Goal: Task Accomplishment & Management: Use online tool/utility

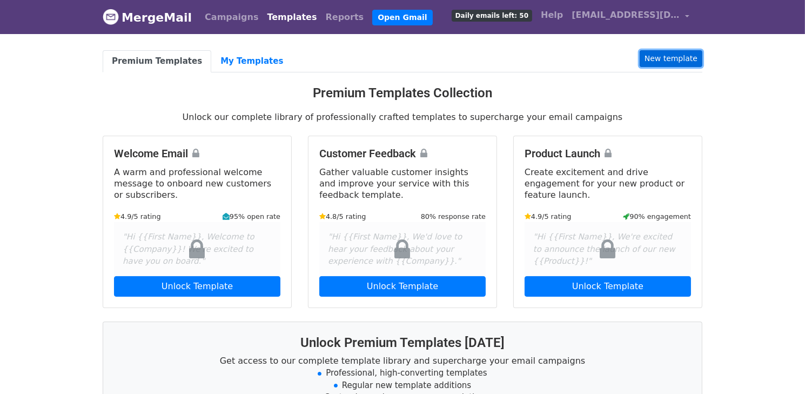
click at [664, 64] on link "New template" at bounding box center [671, 58] width 63 height 17
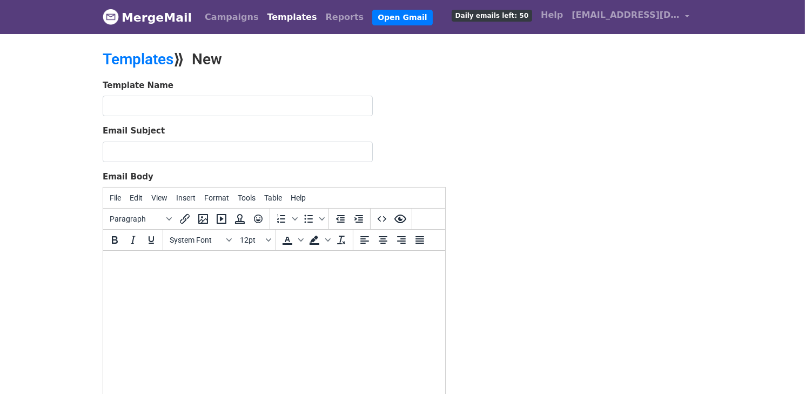
click at [231, 272] on html at bounding box center [274, 265] width 342 height 29
paste body
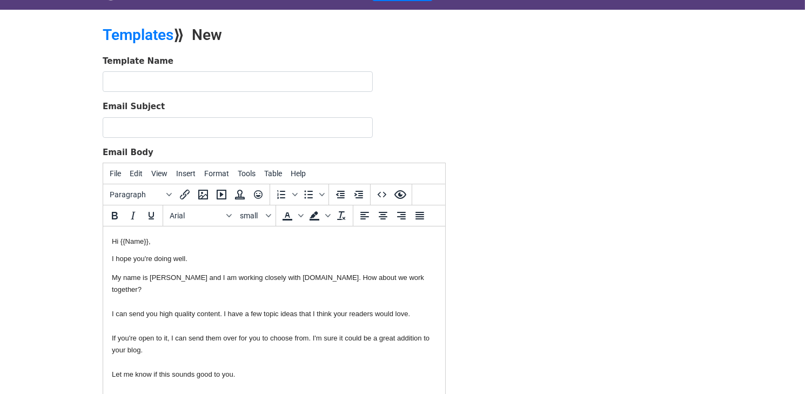
scroll to position [41, 0]
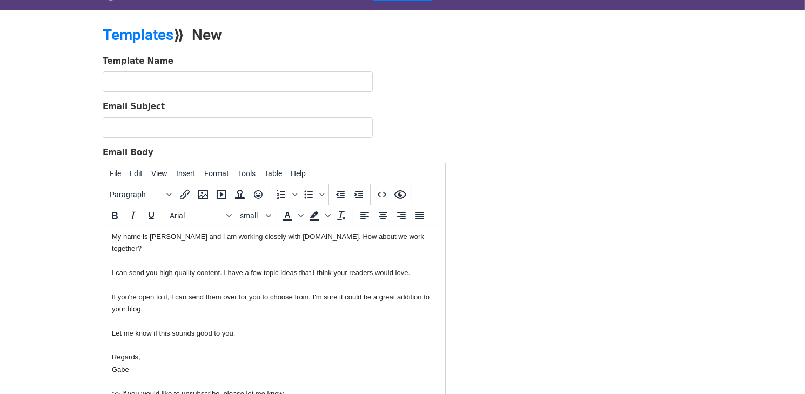
click at [175, 390] on span ">> If you would like to unsubscribe, please let me know." at bounding box center [197, 394] width 173 height 8
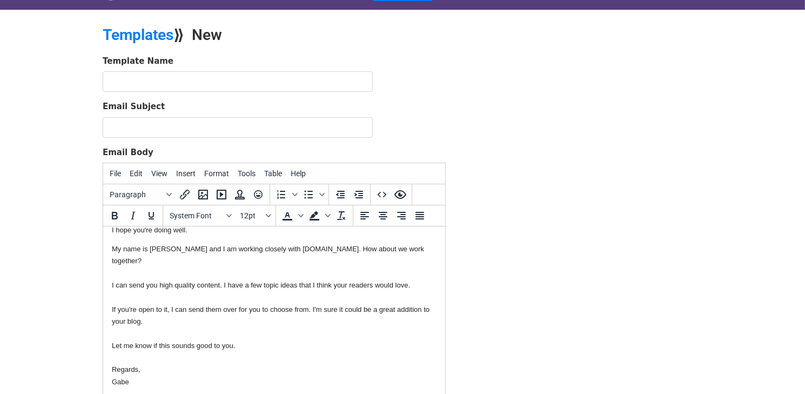
scroll to position [0, 0]
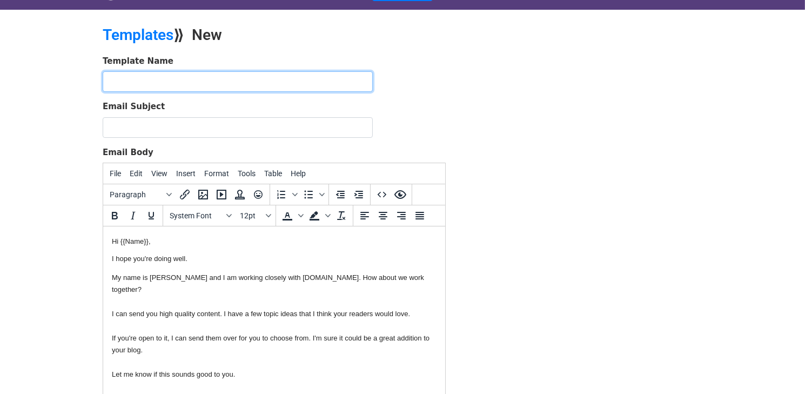
click at [197, 87] on input "text" at bounding box center [238, 81] width 270 height 21
type input "mail"
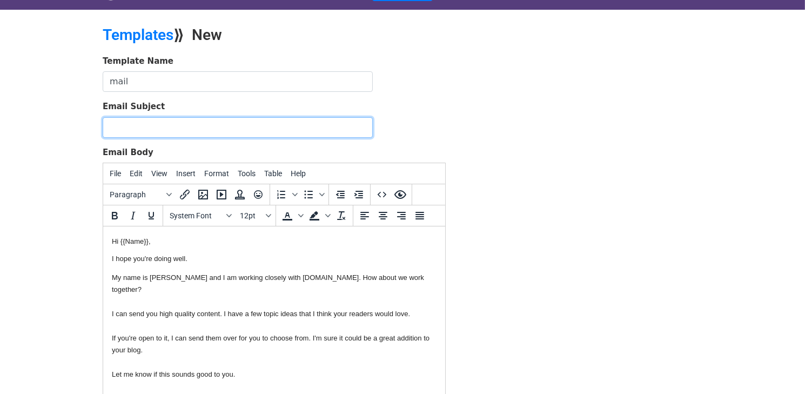
click at [167, 121] on input "Email Subject" at bounding box center [238, 127] width 270 height 21
paste input "Hello {{Name}}, Interested in getting high quality content from us?"
type input "Hello {{Name}}, Interested in getting high quality content from us?"
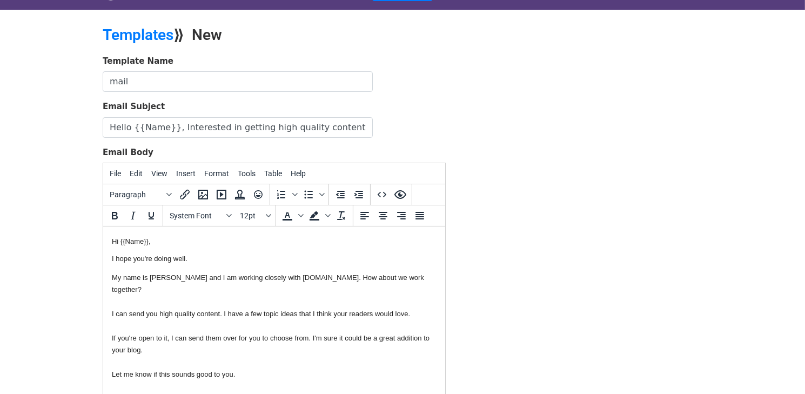
click at [159, 260] on p "I hope you're doing well." at bounding box center [273, 259] width 325 height 10
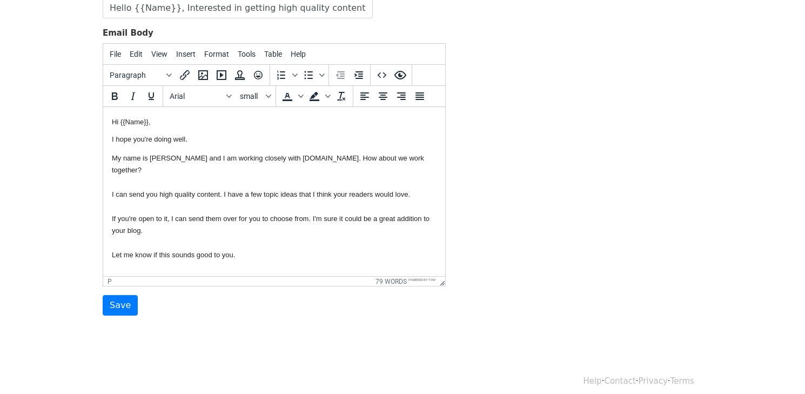
scroll to position [29, 0]
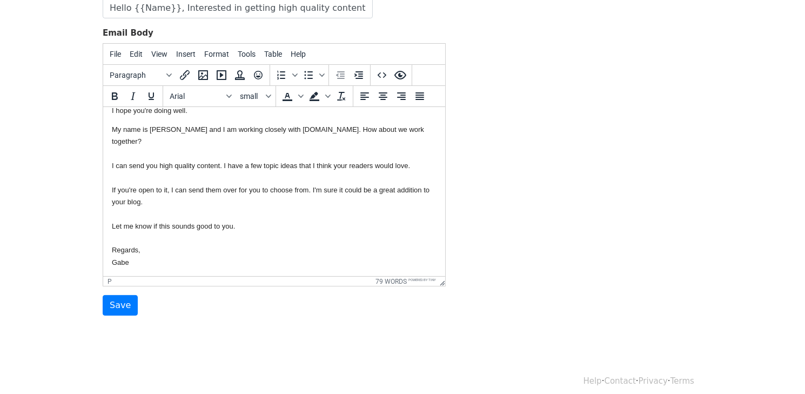
click at [156, 252] on body "Hi {{Name}}, I hope you're doing well. My name is Gabe and I am working closely…" at bounding box center [273, 183] width 325 height 193
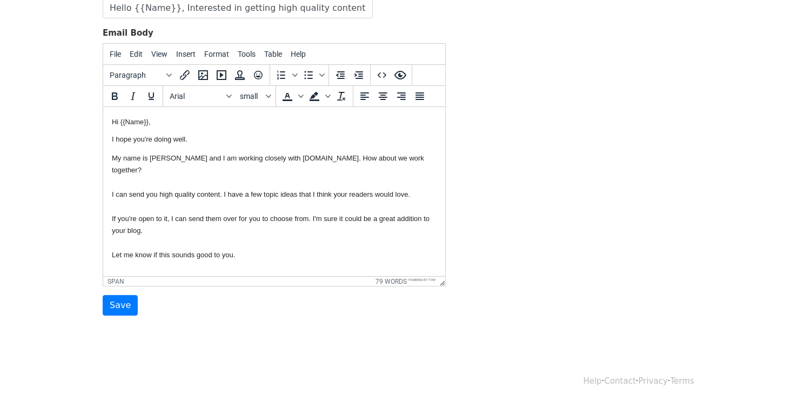
scroll to position [104, 0]
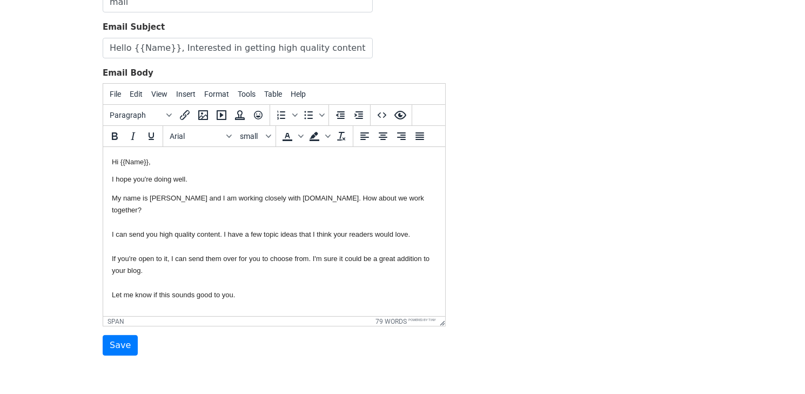
click at [155, 233] on body "Hi {{Name}}, I hope you're doing well. My name is Gabe and I am working closely…" at bounding box center [273, 246] width 325 height 181
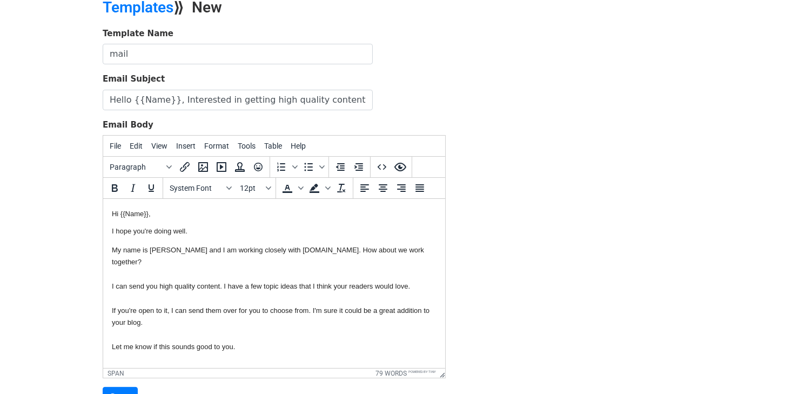
scroll to position [51, 0]
click at [110, 240] on html "Hi {{Name}}, I hope you're doing well. My name is Gabe and I am working closely…" at bounding box center [274, 299] width 342 height 198
click at [116, 241] on body "Hi {{Name}}, I hope you're doing well. My name is Gabe and I am working closely…" at bounding box center [273, 299] width 325 height 181
click at [119, 235] on p "I hope you're doing well." at bounding box center [273, 233] width 325 height 10
click at [117, 241] on body "Hi {{Name}}, I hope you're doing well. My name is Gabe and I am working closely…" at bounding box center [273, 299] width 325 height 181
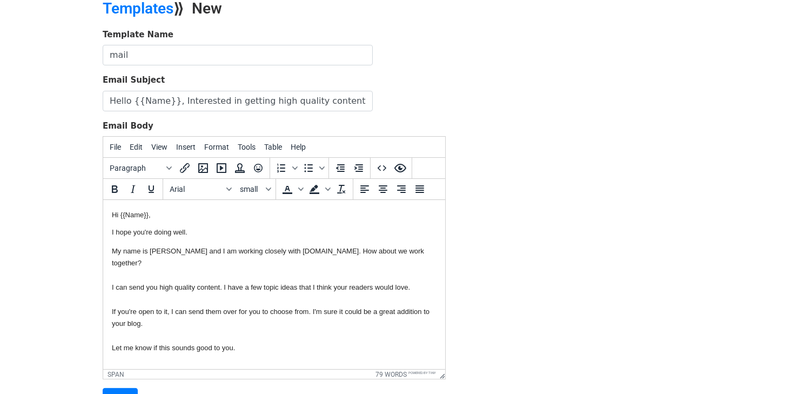
click at [122, 264] on body "Hi {{Name}}, I hope you're doing well. My name is Gabe and I am working closely…" at bounding box center [273, 299] width 325 height 181
click at [148, 246] on body "Hi {{Name}}, I hope you're doing well. My name is Gabe and I am working closely…" at bounding box center [273, 299] width 325 height 181
click at [155, 240] on body "Hi {{Name}}, I hope you're doing well. My name is Gabe and I am working closely…" at bounding box center [273, 299] width 325 height 181
click at [166, 231] on p "I hope you're doing well." at bounding box center [273, 233] width 325 height 10
click at [189, 229] on p "I hope you're doing well." at bounding box center [273, 233] width 325 height 10
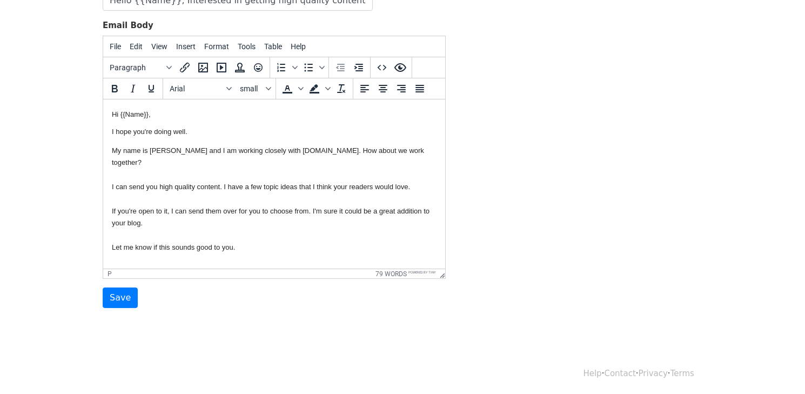
scroll to position [151, 0]
click at [124, 301] on input "Save" at bounding box center [120, 298] width 35 height 21
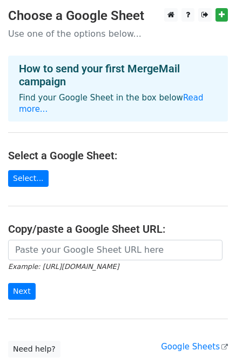
click at [81, 262] on icon "Example: [URL][DOMAIN_NAME]" at bounding box center [63, 267] width 111 height 10
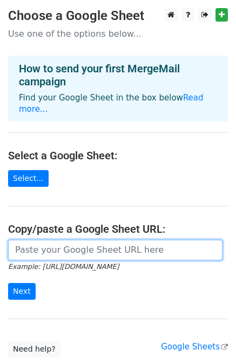
click at [60, 240] on input "url" at bounding box center [115, 250] width 215 height 21
paste input "[URL][DOMAIN_NAME]"
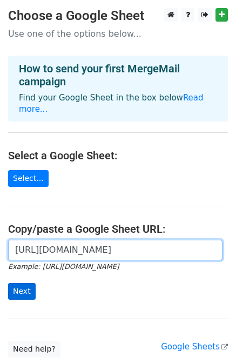
type input "https://docs.google.com/spreadsheets/d/1zoQHtou7Jh0fXbFvXMtcATeB6dwNEnzZyKwZ6jo…"
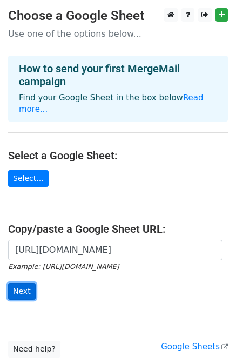
click at [22, 283] on input "Next" at bounding box center [22, 291] width 28 height 17
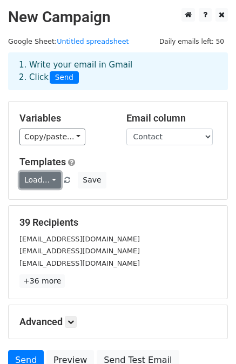
click at [49, 181] on link "Load..." at bounding box center [40, 180] width 42 height 17
click at [39, 204] on link "mail" at bounding box center [62, 204] width 85 height 17
click at [140, 169] on div "Templates Load... mail Save" at bounding box center [117, 172] width 213 height 33
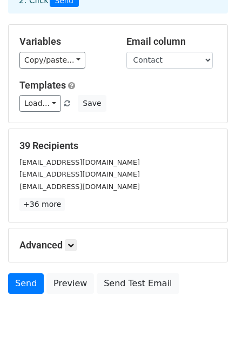
scroll to position [78, 0]
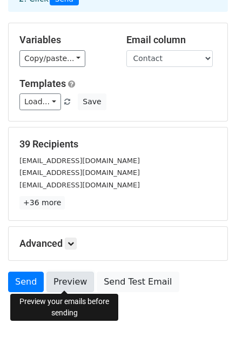
click at [64, 280] on link "Preview" at bounding box center [70, 282] width 48 height 21
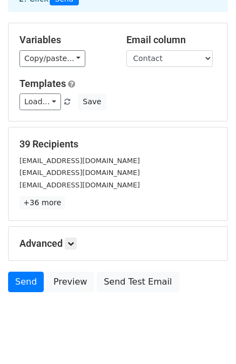
scroll to position [96, 0]
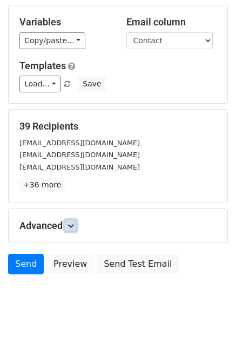
click at [74, 223] on icon at bounding box center [71, 226] width 6 height 6
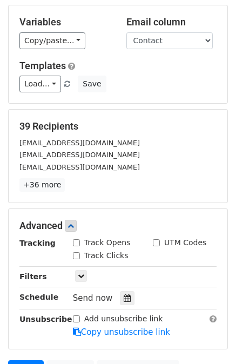
click at [75, 243] on input "Track Opens" at bounding box center [76, 242] width 7 height 7
checkbox input "true"
click at [77, 255] on input "Track Clicks" at bounding box center [76, 255] width 7 height 7
checkbox input "true"
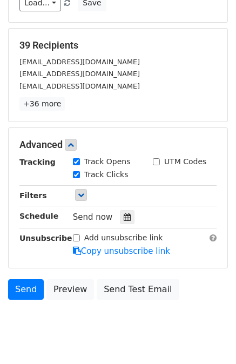
scroll to position [184, 0]
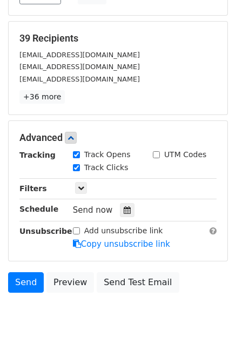
click at [78, 230] on input "Add unsubscribe link" at bounding box center [76, 231] width 7 height 7
checkbox input "true"
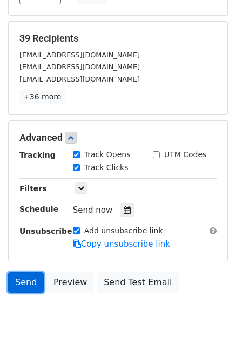
click at [23, 279] on link "Send" at bounding box center [26, 282] width 36 height 21
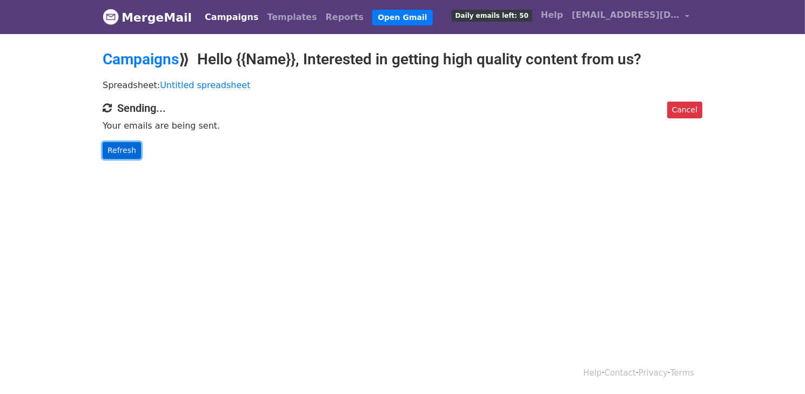
click at [119, 150] on link "Refresh" at bounding box center [122, 150] width 38 height 17
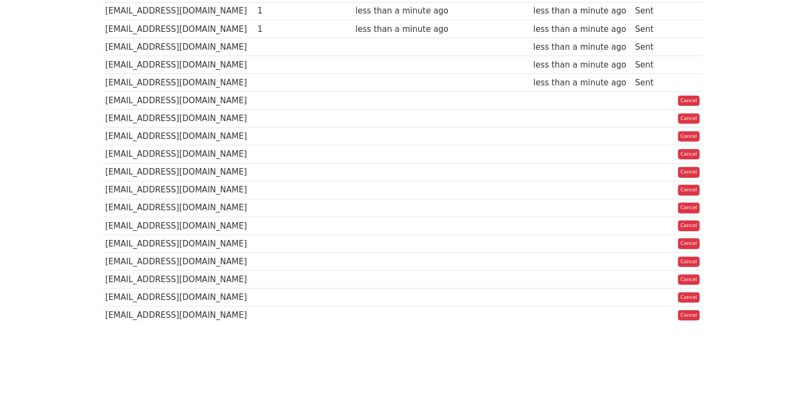
scroll to position [556, 0]
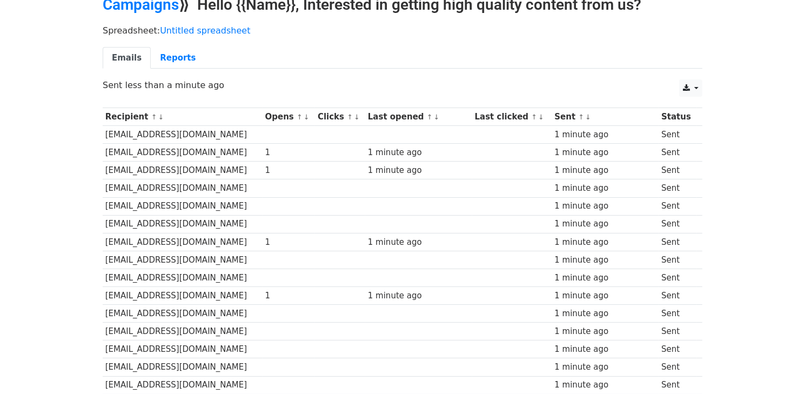
scroll to position [53, 0]
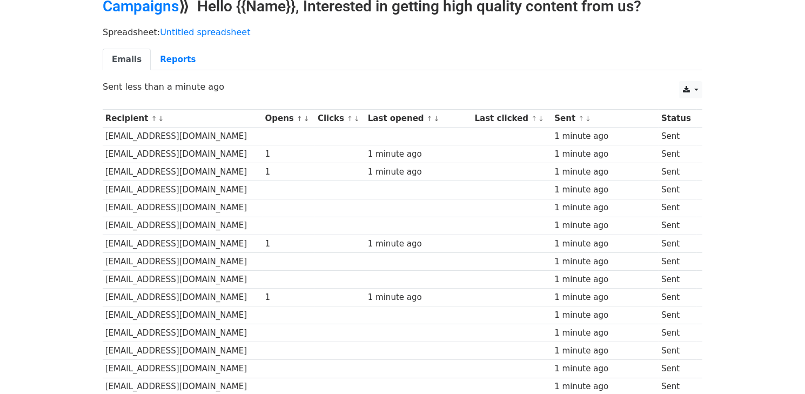
click at [289, 155] on div "1" at bounding box center [289, 154] width 48 height 12
